Goal: Transaction & Acquisition: Purchase product/service

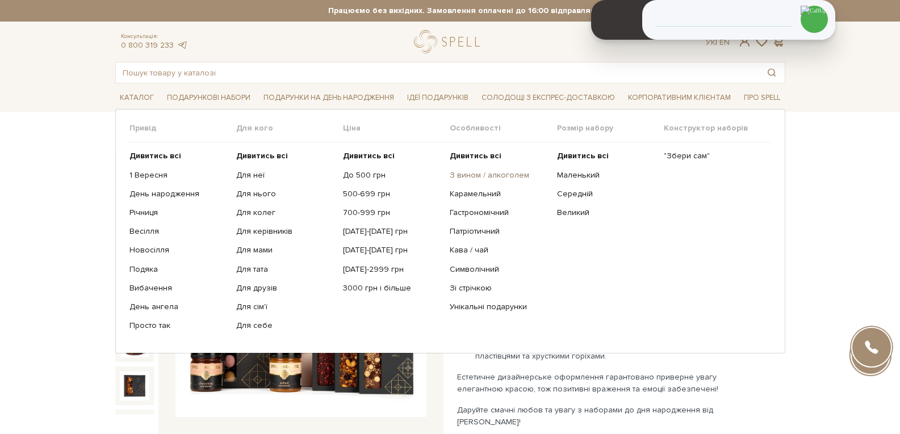
click at [478, 178] on link "З вином / алкоголем" at bounding box center [499, 175] width 98 height 10
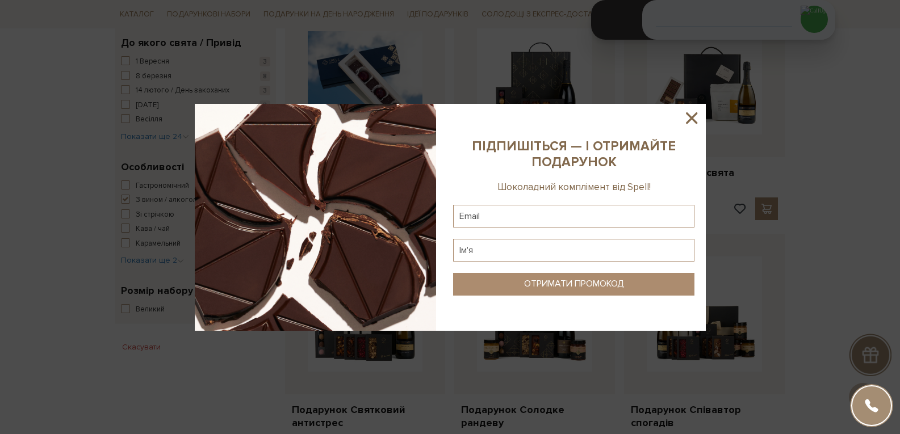
scroll to position [511, 0]
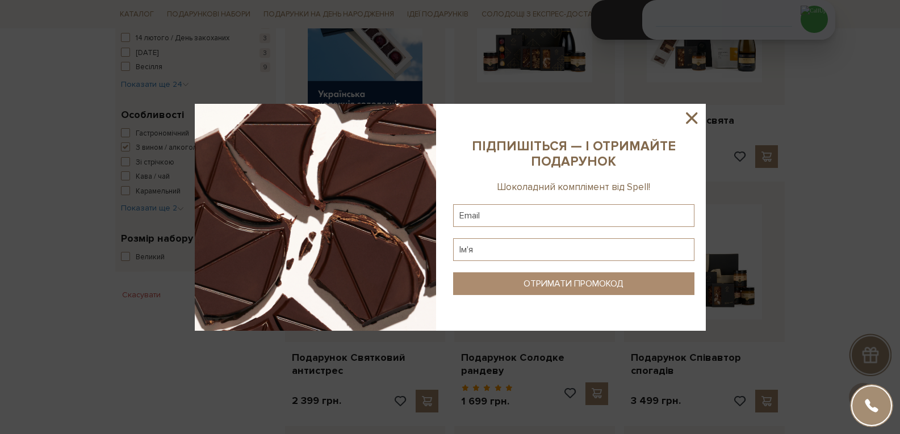
drag, startPoint x: 697, startPoint y: 117, endPoint x: 790, endPoint y: 219, distance: 137.9
click at [696, 117] on icon at bounding box center [691, 117] width 19 height 19
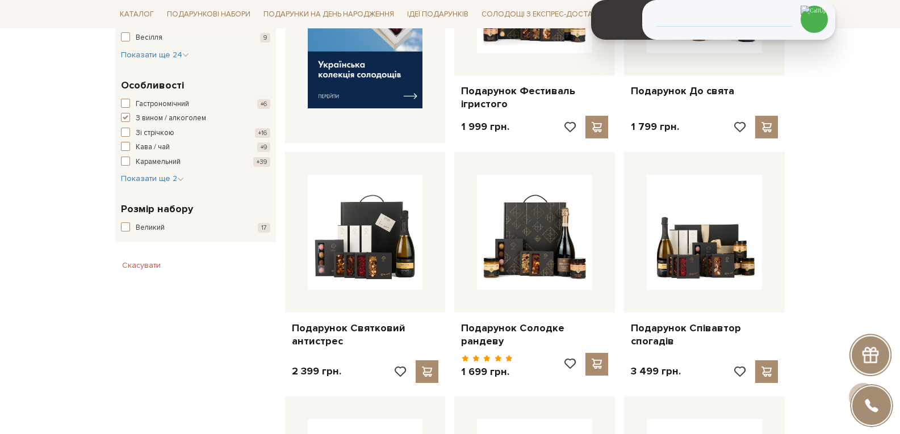
scroll to position [568, 0]
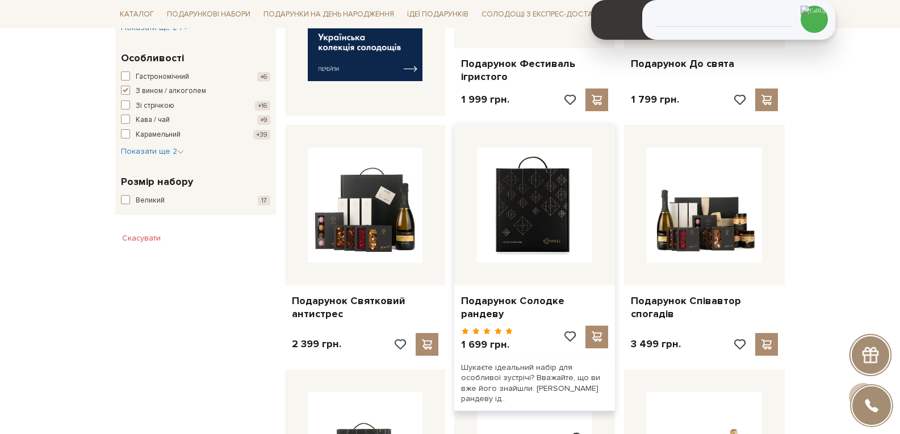
click at [524, 252] on img at bounding box center [534, 205] width 115 height 115
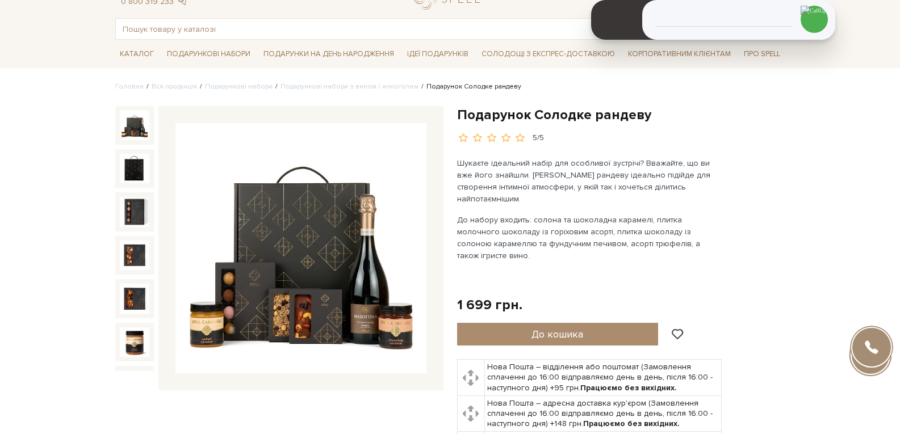
scroll to position [57, 0]
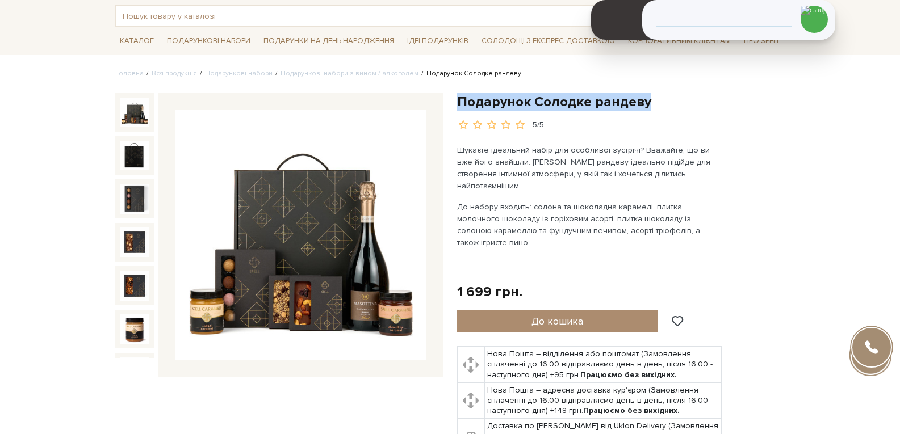
drag, startPoint x: 653, startPoint y: 100, endPoint x: 461, endPoint y: 92, distance: 192.1
copy h1 "Подарунок Солодке рандеву"
